Goal: Information Seeking & Learning: Check status

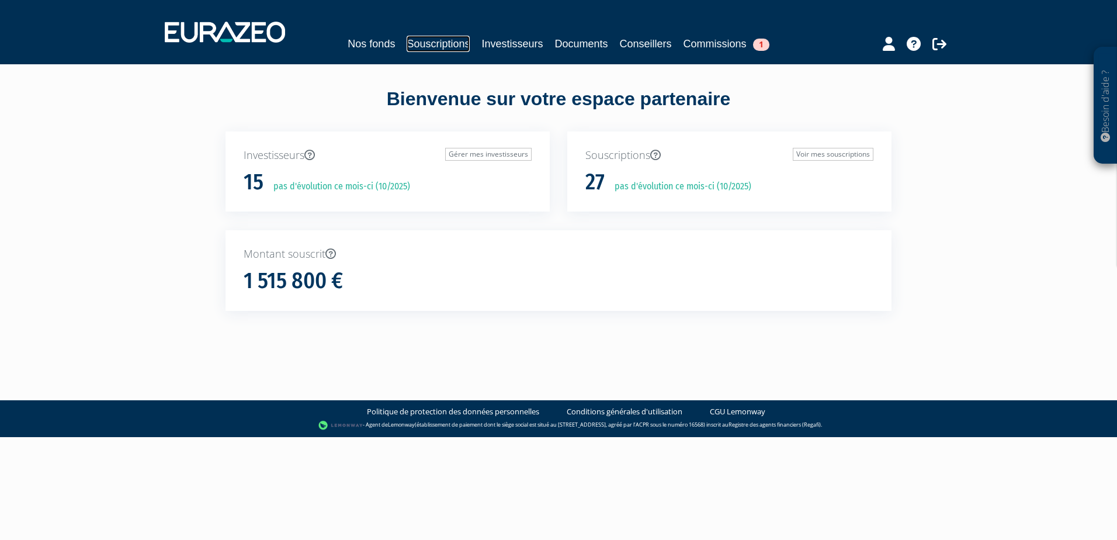
click at [433, 39] on link "Souscriptions" at bounding box center [438, 44] width 63 height 16
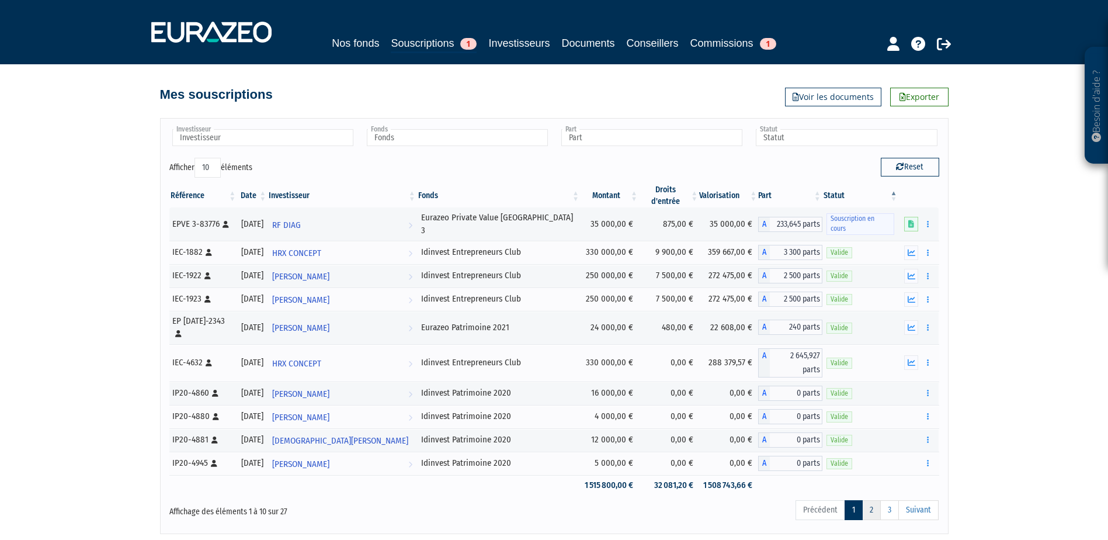
click at [877, 500] on link "2" at bounding box center [871, 510] width 19 height 20
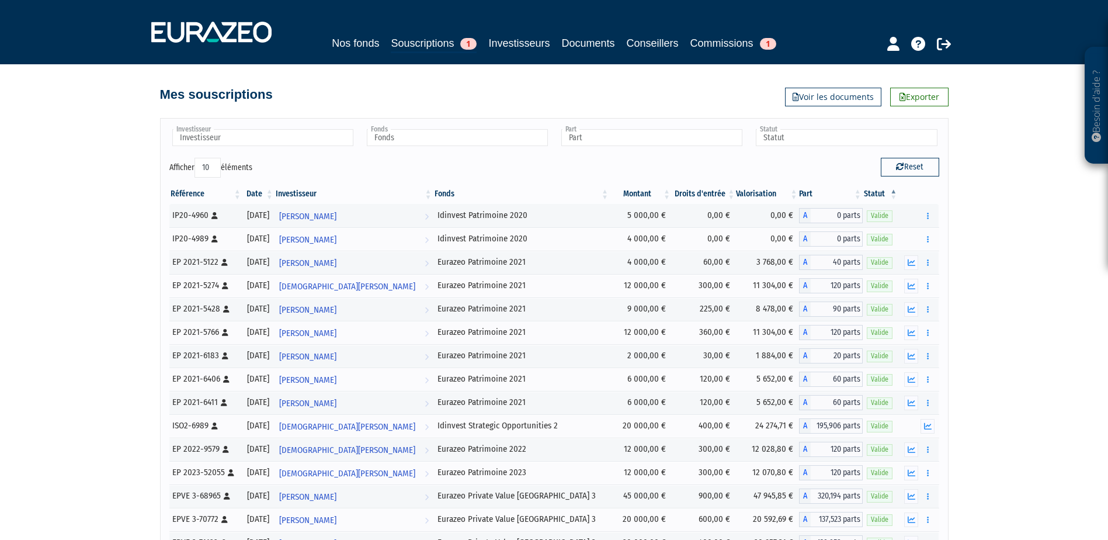
scroll to position [185, 0]
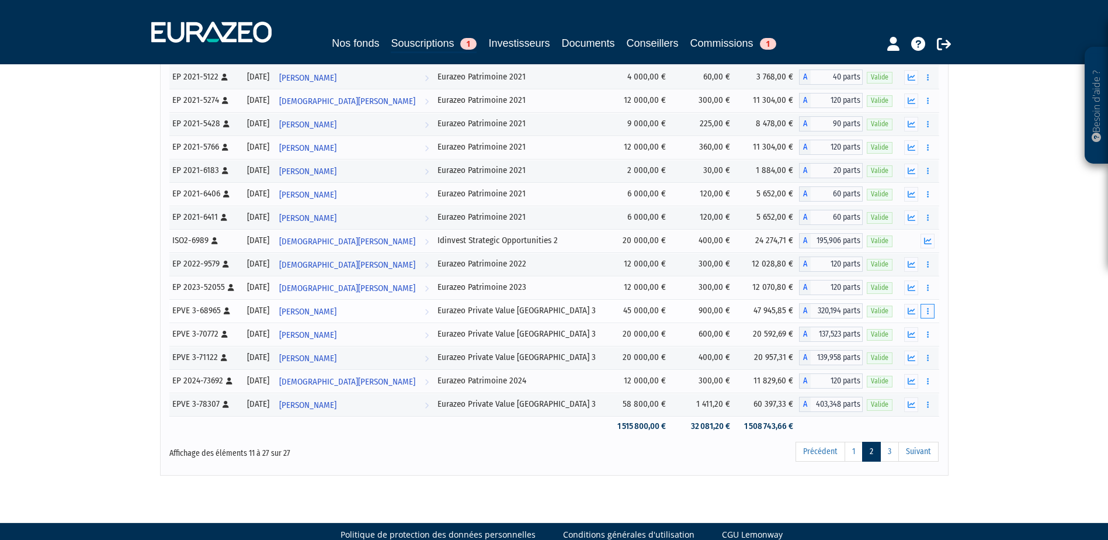
click at [928, 311] on icon "button" at bounding box center [928, 311] width 2 height 8
click at [323, 315] on span "[PERSON_NAME]" at bounding box center [307, 312] width 57 height 22
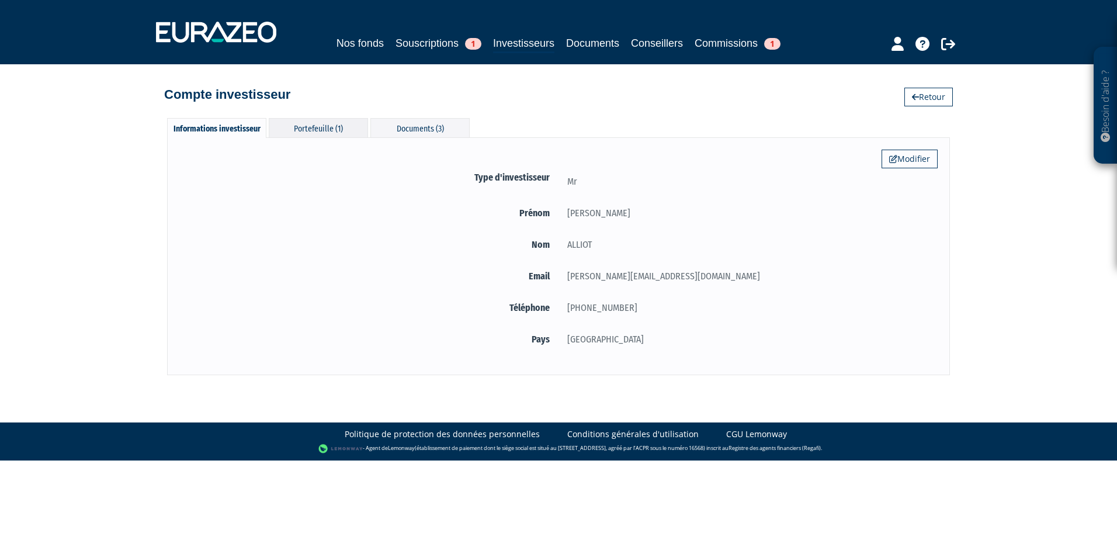
click at [316, 137] on div "Portefeuille (1)" at bounding box center [318, 127] width 99 height 19
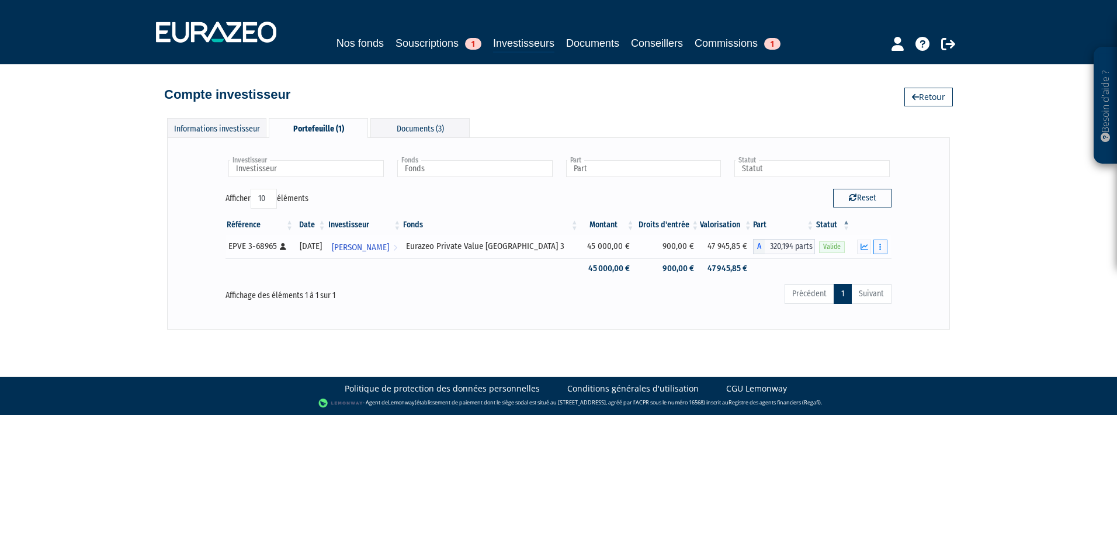
click at [881, 252] on button "button" at bounding box center [880, 247] width 14 height 15
click at [863, 245] on icon "button" at bounding box center [864, 247] width 8 height 8
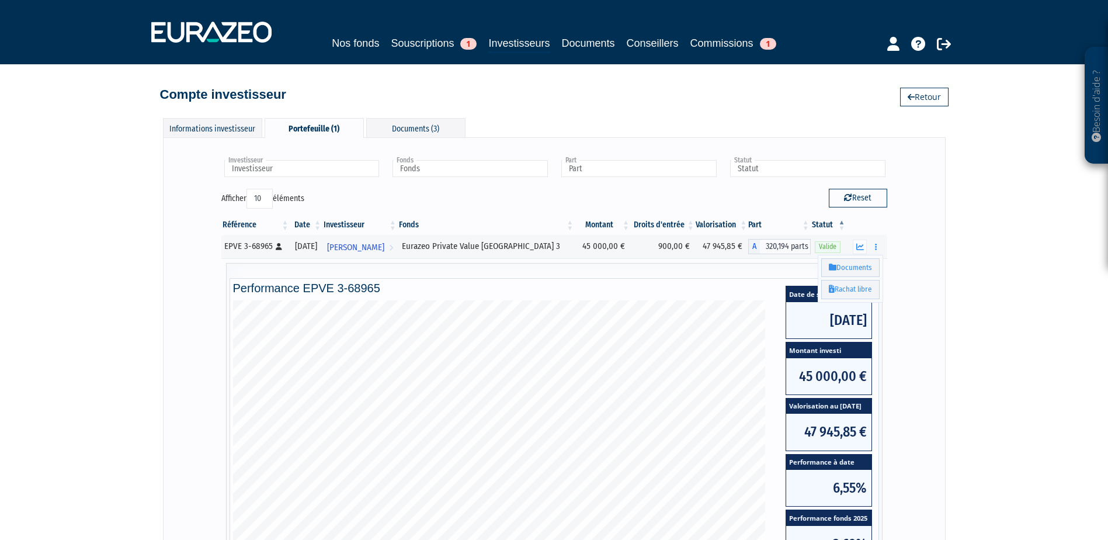
click at [928, 276] on div "Investisseur Emmanuel ALLIOT Investisseur Fonds Eurazeo Private Value Europe 3 …" at bounding box center [554, 415] width 758 height 530
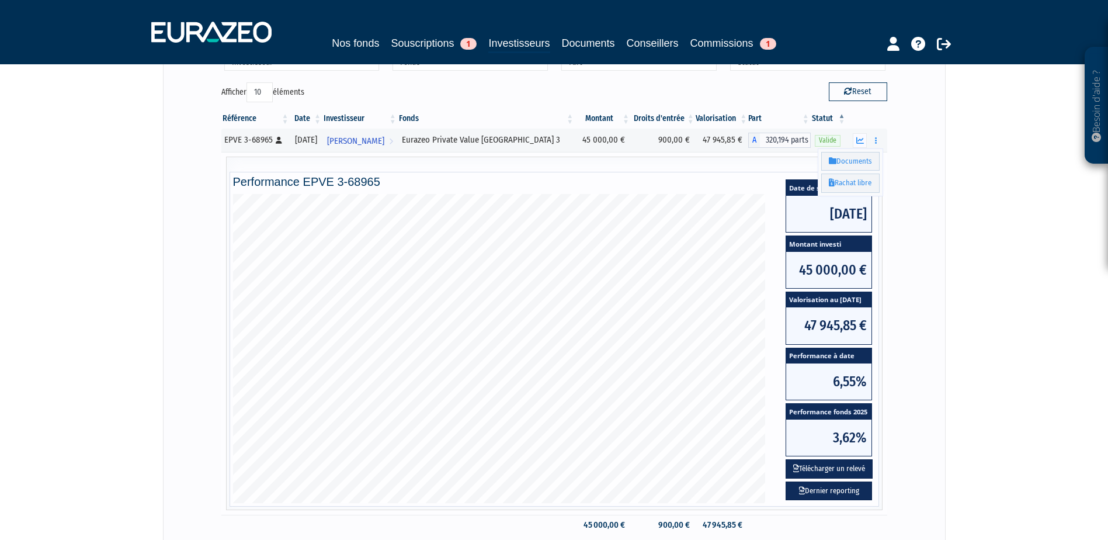
scroll to position [238, 0]
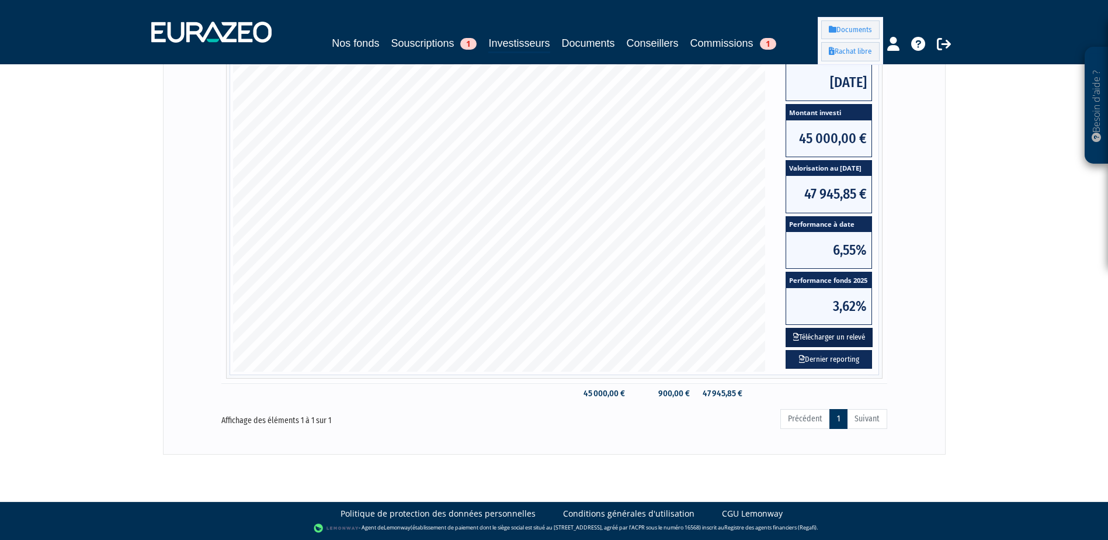
click at [830, 341] on button "Télécharger un relevé" at bounding box center [829, 337] width 87 height 19
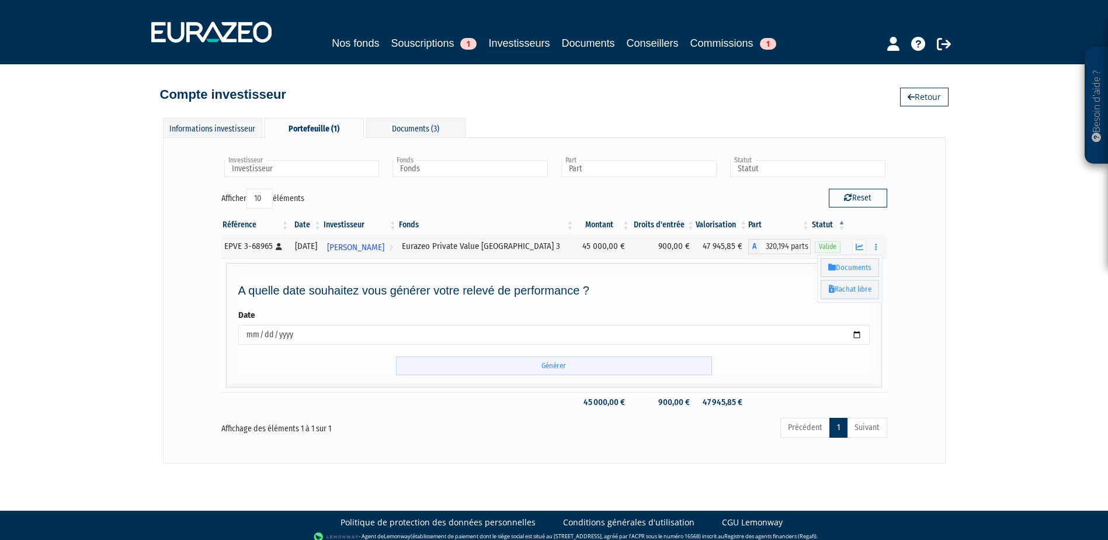
click at [550, 364] on input "Générer" at bounding box center [554, 365] width 316 height 19
click at [501, 43] on link "Investisseurs" at bounding box center [518, 44] width 61 height 18
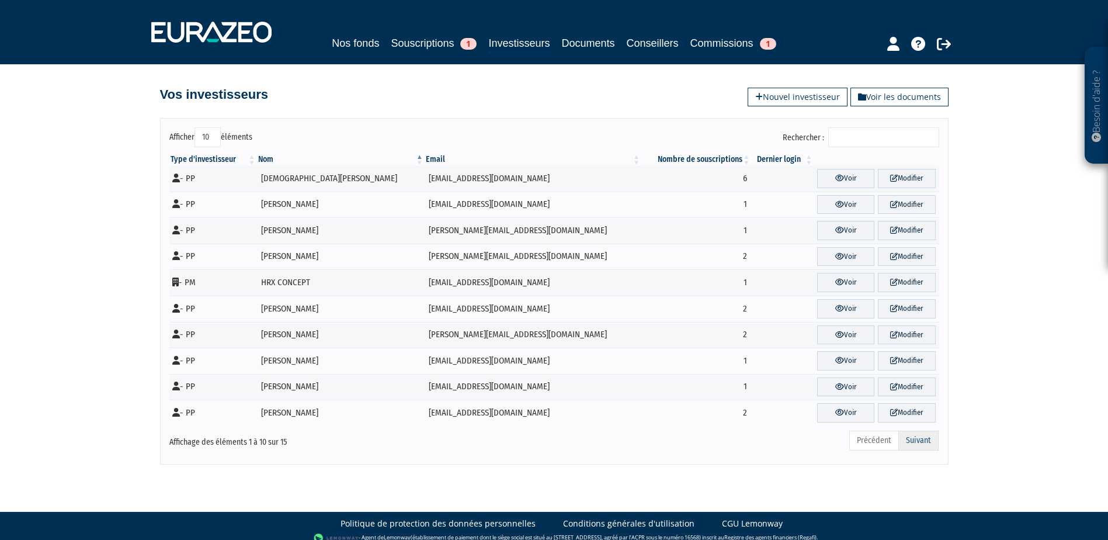
click at [928, 444] on link "Suivant" at bounding box center [918, 441] width 40 height 20
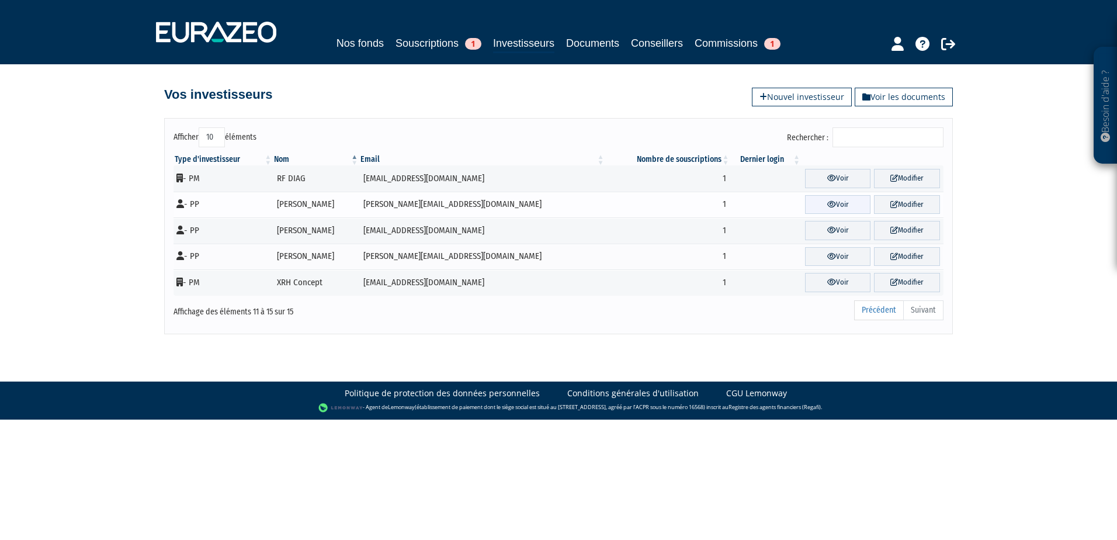
click at [852, 207] on link "Voir" at bounding box center [838, 204] width 66 height 19
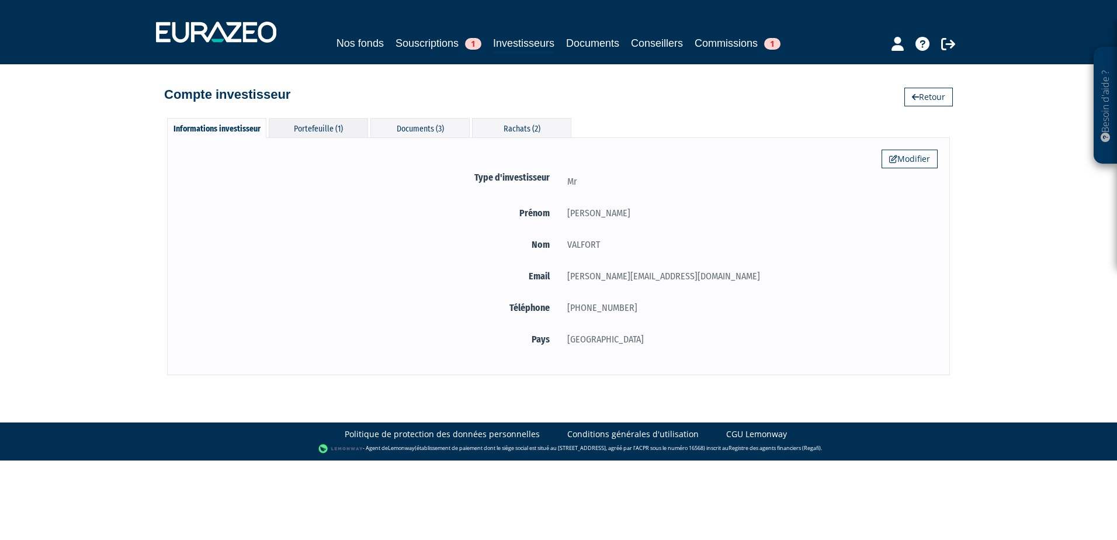
click at [337, 133] on div "Portefeuille (1)" at bounding box center [318, 127] width 99 height 19
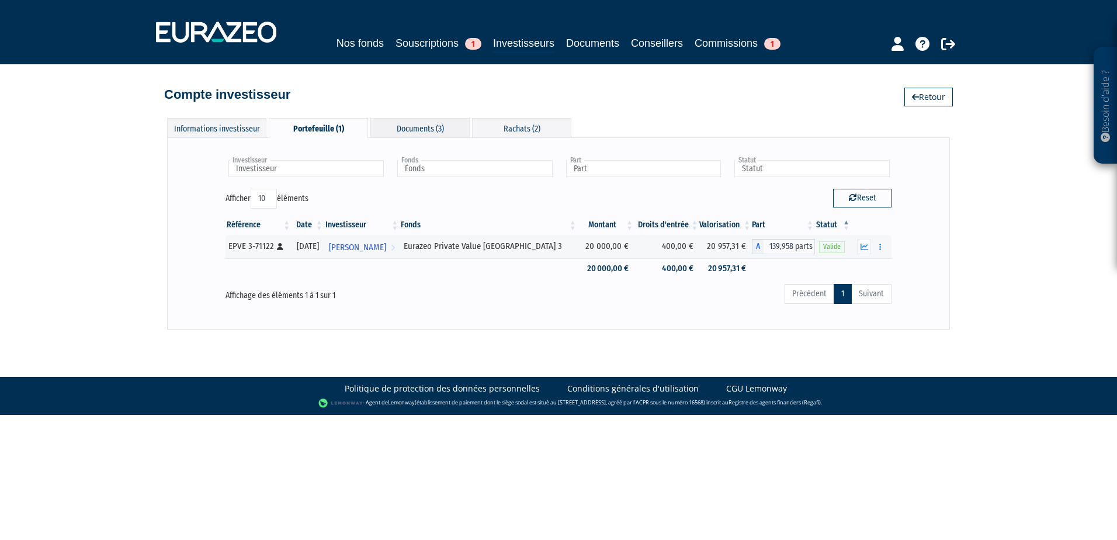
click at [408, 132] on div "Documents (3)" at bounding box center [419, 127] width 99 height 19
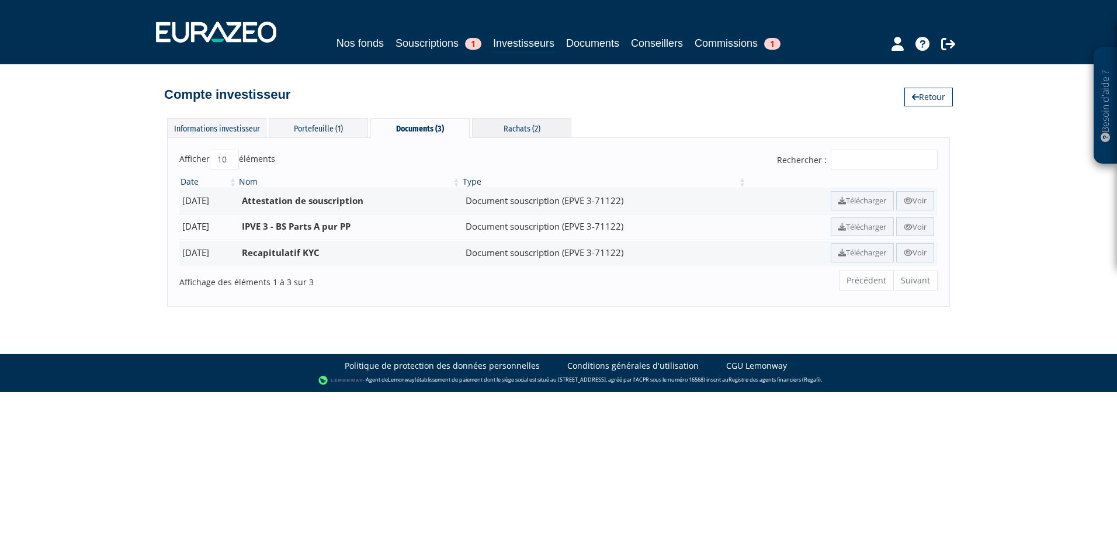
click at [498, 119] on div "Rachats (2)" at bounding box center [521, 127] width 99 height 19
